Goal: Navigation & Orientation: Understand site structure

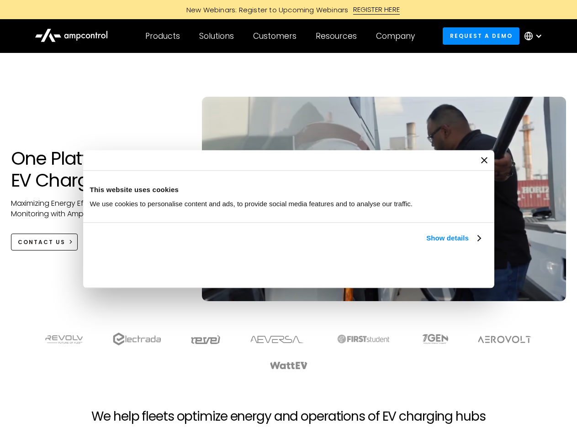
click at [426, 244] on link "Show details" at bounding box center [453, 238] width 54 height 11
click at [0, 0] on div "Necessary cookies help make a website usable by enabling basic functions like p…" at bounding box center [0, 0] width 0 height 0
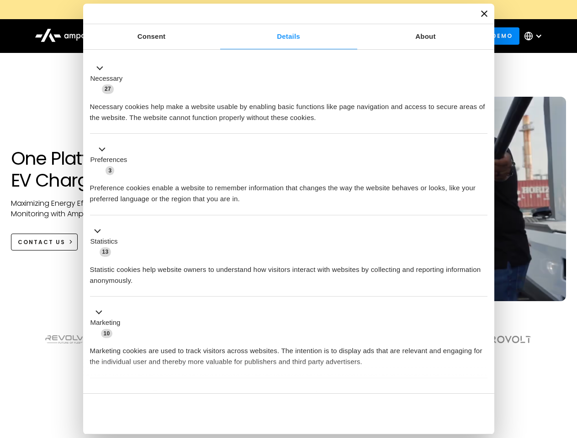
click at [567, 368] on section at bounding box center [288, 351] width 577 height 57
click at [281, 36] on div "Customers" at bounding box center [274, 36] width 43 height 10
click at [162, 36] on div "Products" at bounding box center [162, 36] width 35 height 10
click at [217, 36] on div "Solutions" at bounding box center [216, 36] width 35 height 10
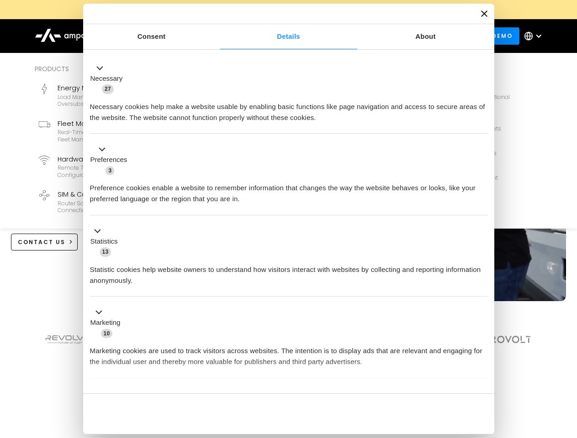
click at [276, 36] on div "Customers" at bounding box center [274, 36] width 43 height 10
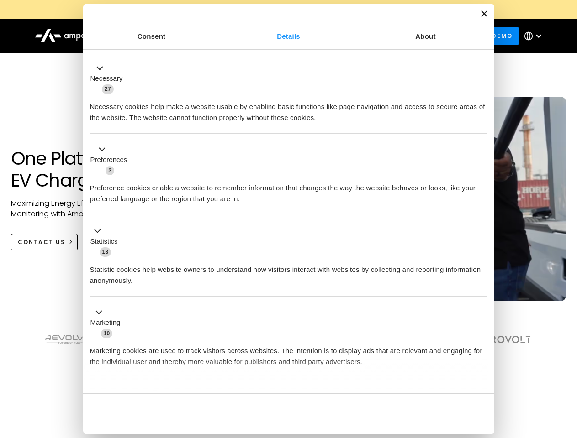
click at [338, 36] on div "Resources" at bounding box center [336, 36] width 41 height 10
